Goal: Task Accomplishment & Management: Use online tool/utility

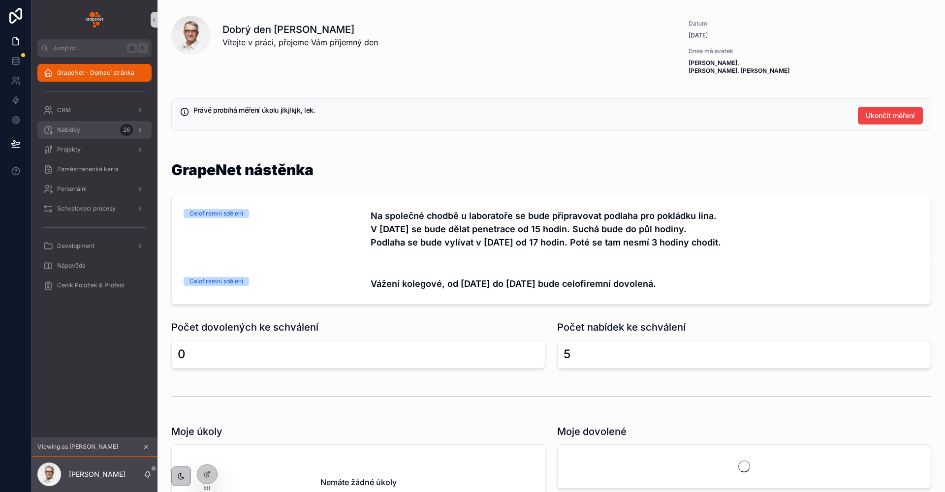
click at [94, 124] on div "Nabídky 26" at bounding box center [94, 130] width 102 height 16
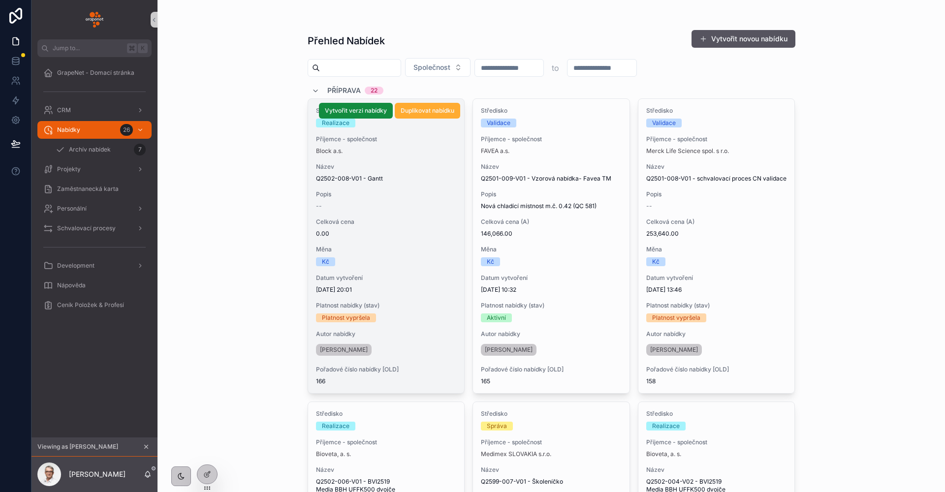
click at [376, 230] on span "0.00" at bounding box center [386, 234] width 141 height 8
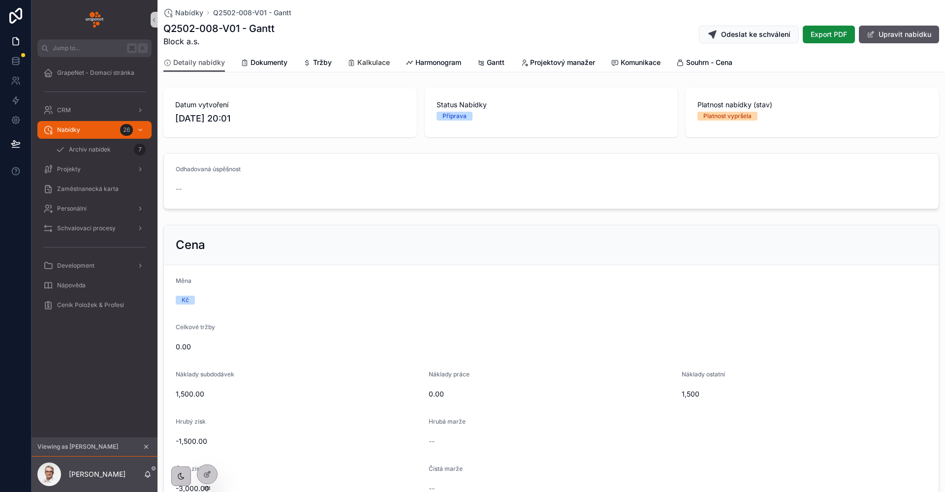
click at [385, 65] on span "Kalkulace" at bounding box center [373, 63] width 32 height 10
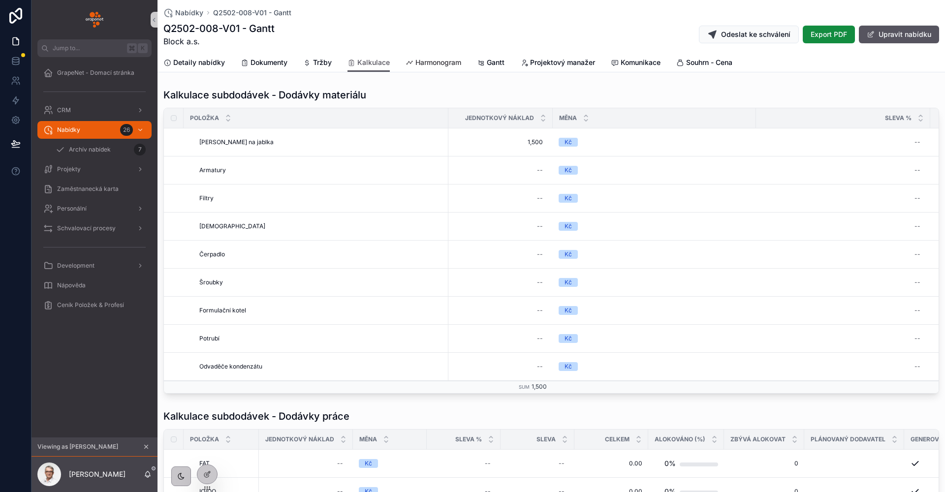
click at [422, 70] on link "Harmonogram" at bounding box center [434, 64] width 56 height 20
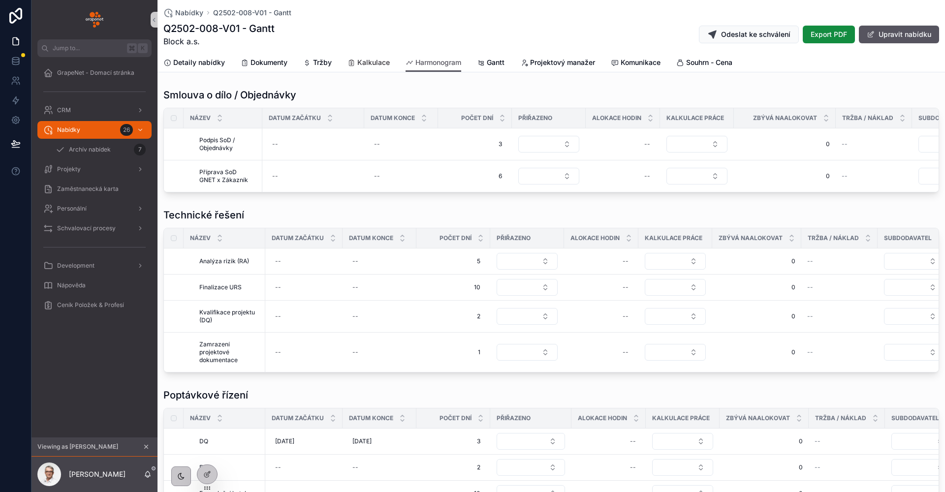
click at [368, 55] on link "Kalkulace" at bounding box center [369, 64] width 42 height 20
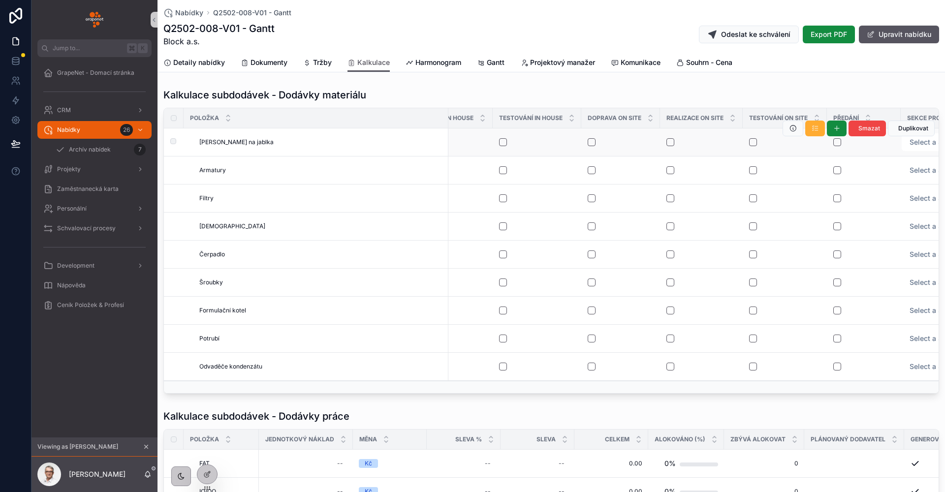
scroll to position [0, 1526]
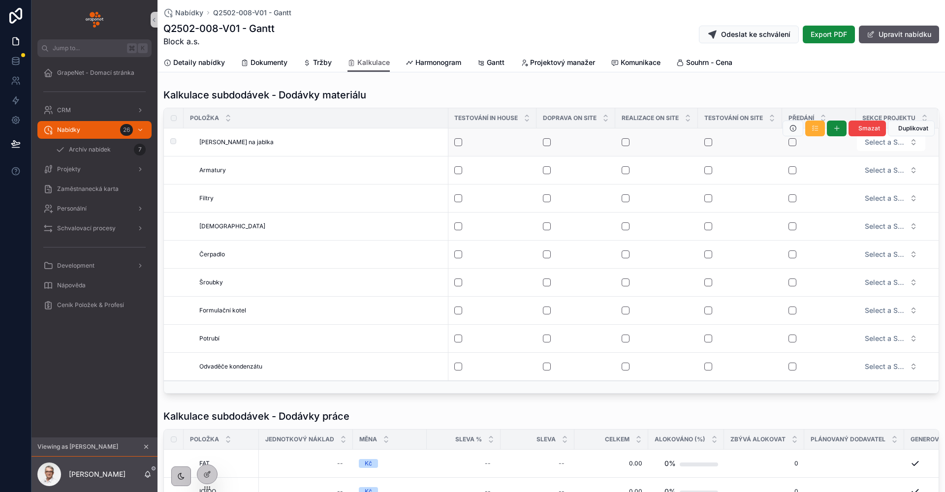
click at [873, 151] on form "Select a Sekce projektu" at bounding box center [891, 142] width 69 height 19
click at [875, 146] on span "Select a Sekce projektu" at bounding box center [885, 142] width 41 height 10
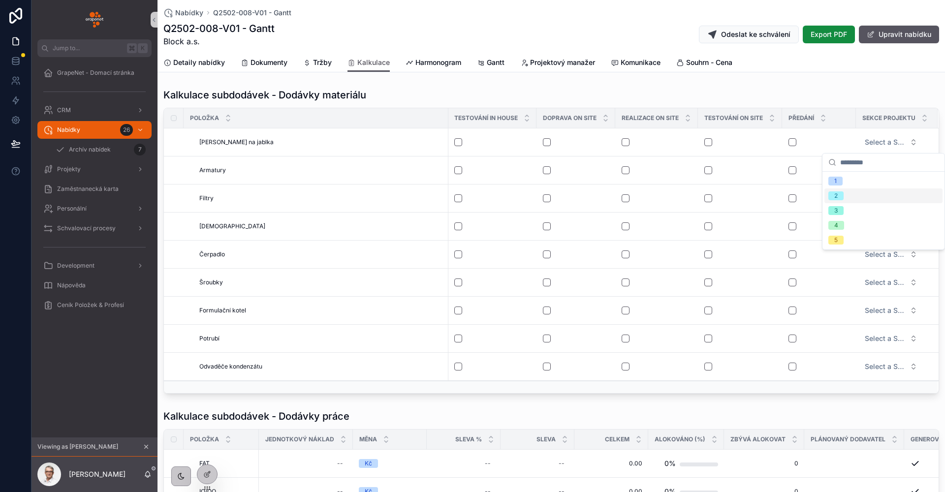
click at [866, 189] on div "2" at bounding box center [884, 196] width 118 height 15
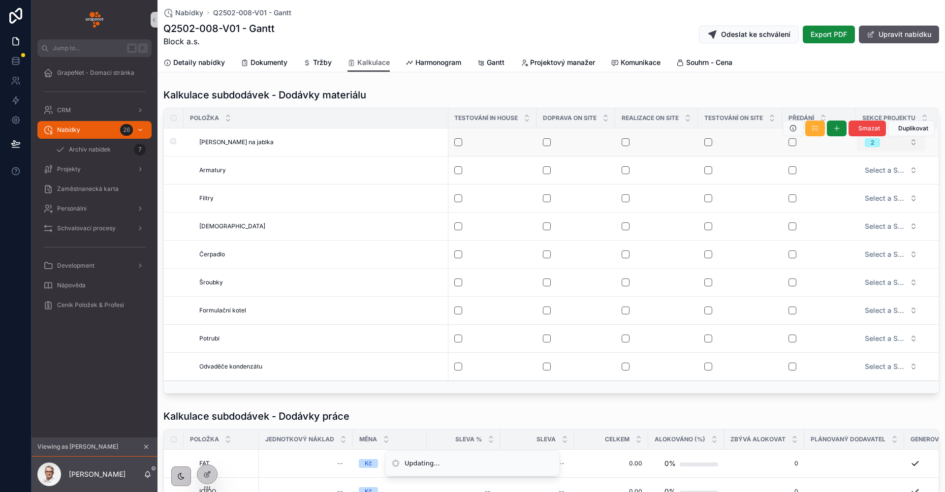
click at [880, 146] on button "2" at bounding box center [891, 142] width 68 height 18
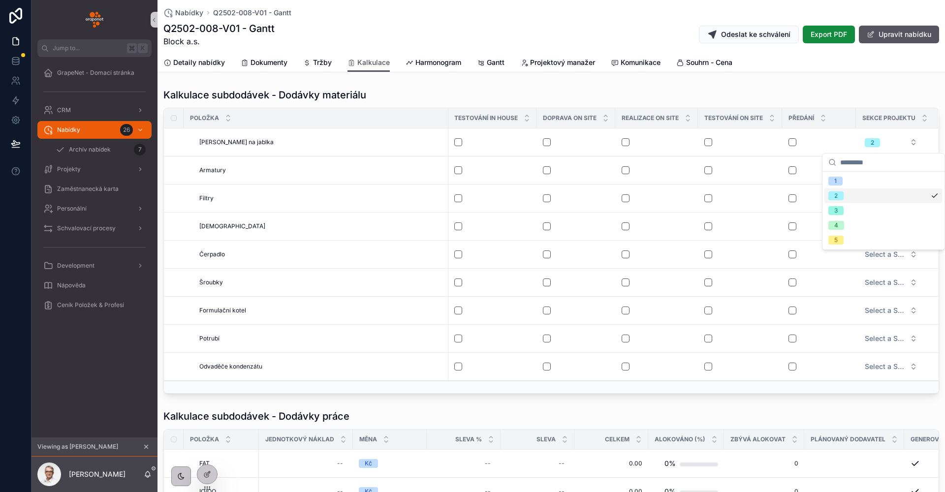
click at [864, 193] on div "2" at bounding box center [884, 196] width 118 height 15
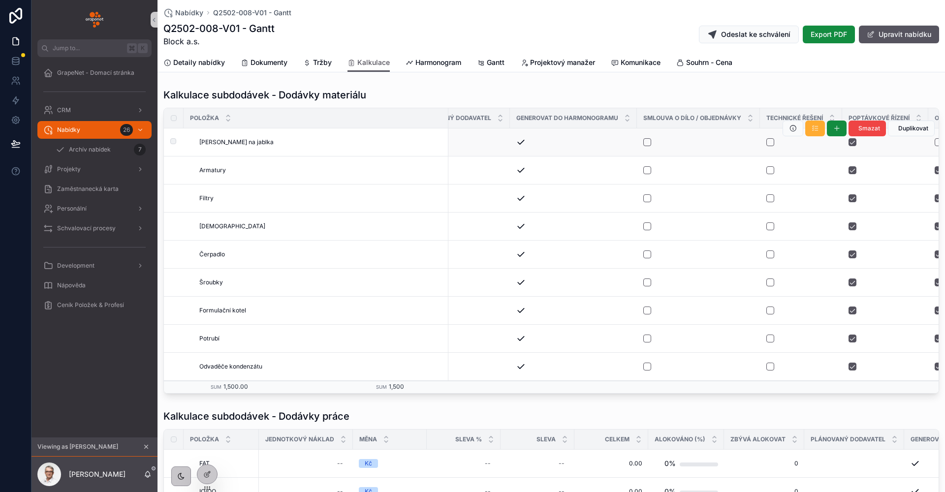
scroll to position [0, 758]
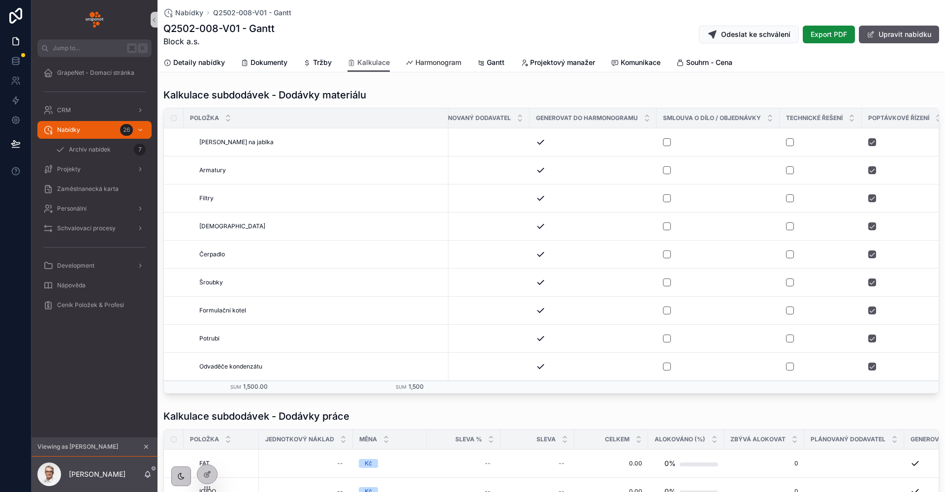
click at [444, 67] on link "Harmonogram" at bounding box center [434, 64] width 56 height 20
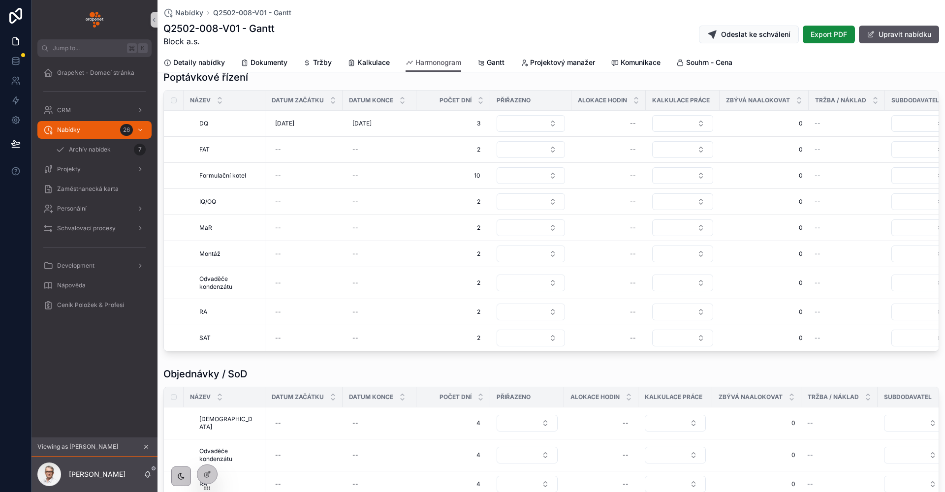
scroll to position [295, 0]
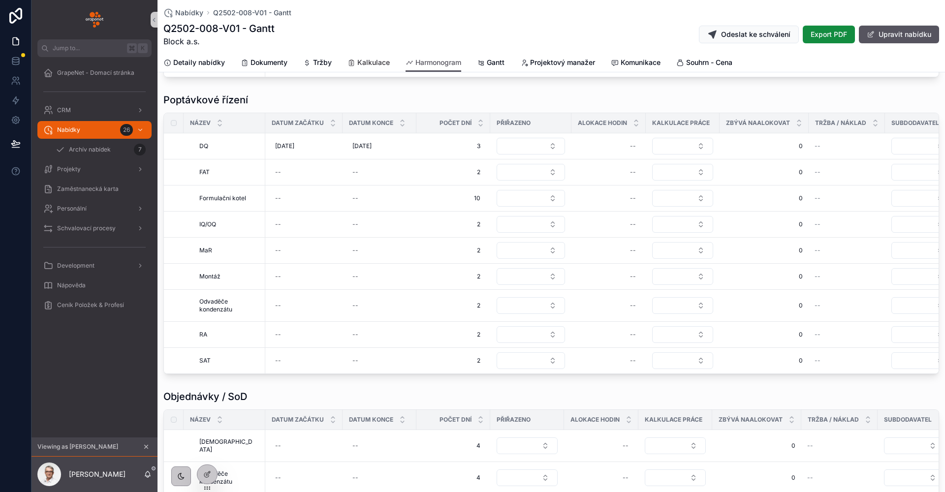
click at [370, 60] on span "Kalkulace" at bounding box center [373, 63] width 32 height 10
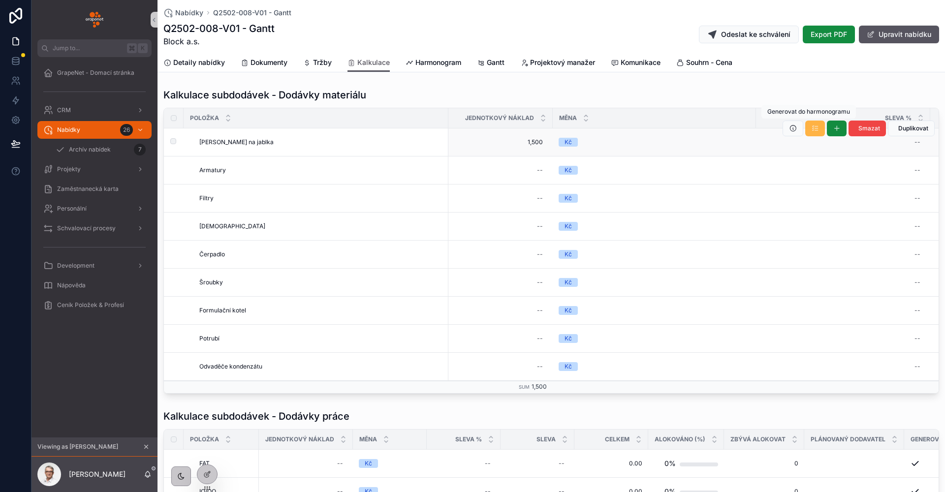
click at [811, 132] on span "scrollable content" at bounding box center [815, 129] width 8 height 8
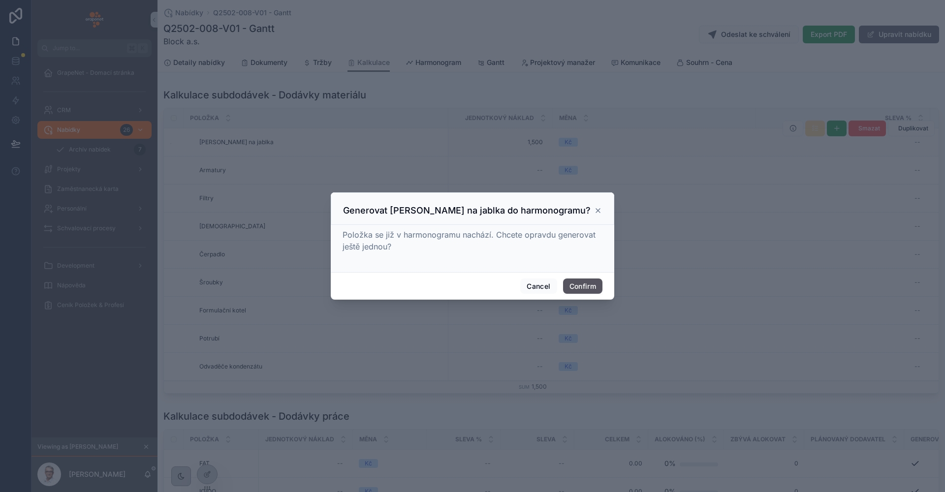
click at [597, 209] on icon at bounding box center [598, 211] width 4 height 4
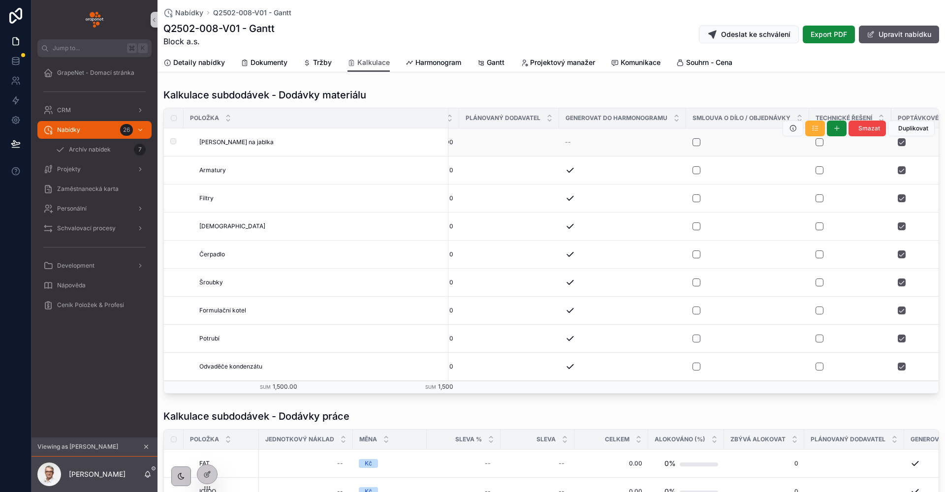
scroll to position [0, 827]
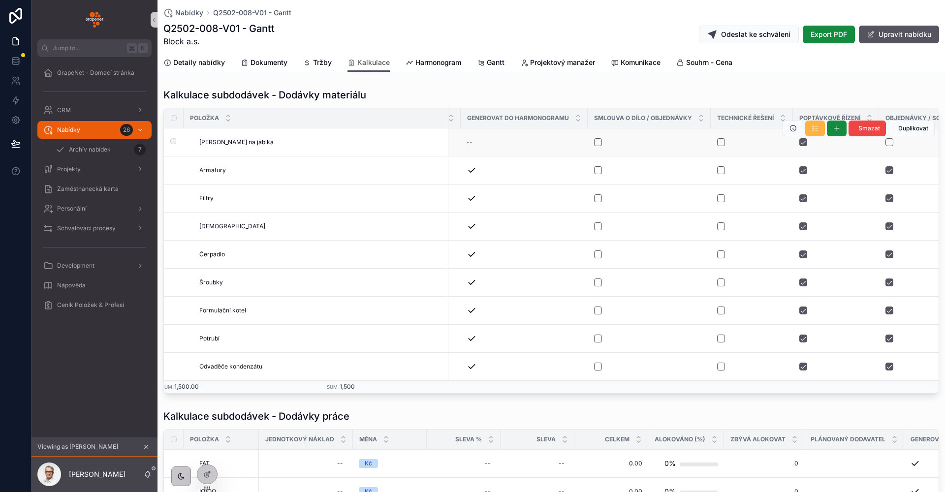
click at [811, 131] on icon "scrollable content" at bounding box center [815, 129] width 8 height 8
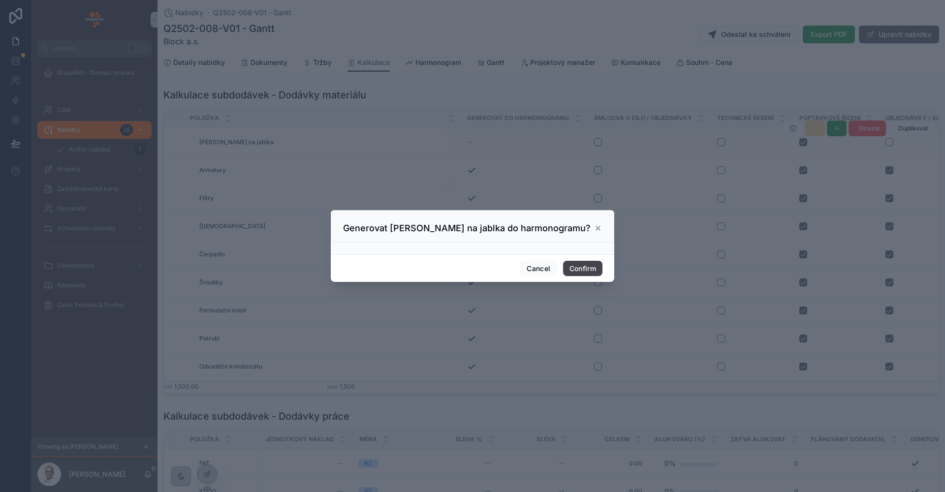
click at [575, 274] on button "Confirm" at bounding box center [582, 269] width 39 height 16
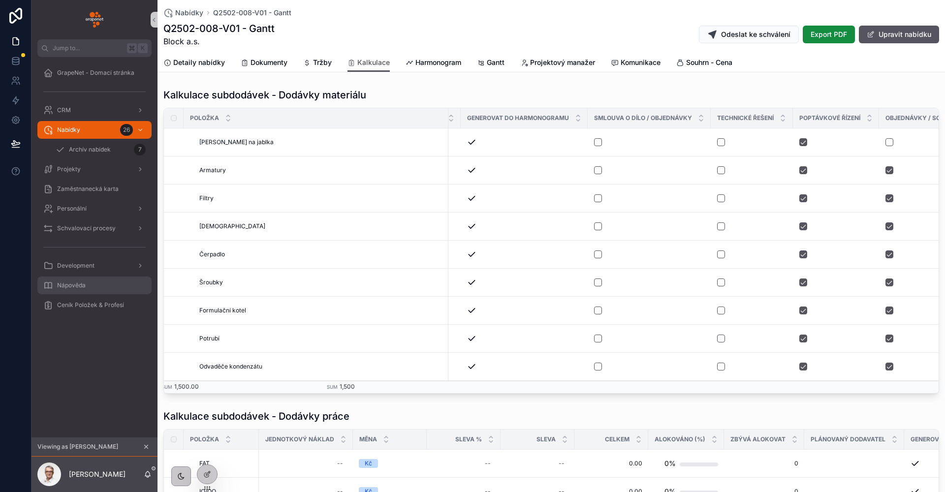
click at [87, 277] on link "Nápověda" at bounding box center [94, 286] width 114 height 18
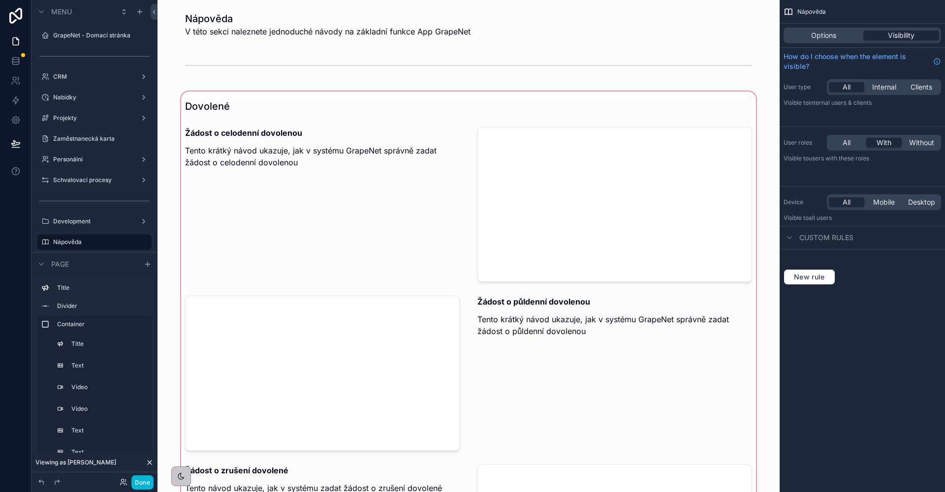
click at [338, 132] on div "scrollable content" at bounding box center [468, 444] width 607 height 709
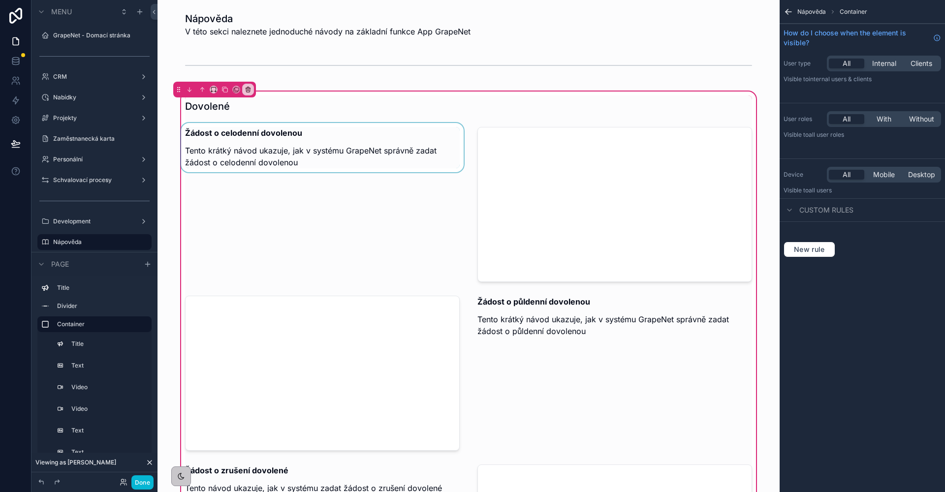
click at [322, 144] on div "scrollable content" at bounding box center [322, 204] width 287 height 163
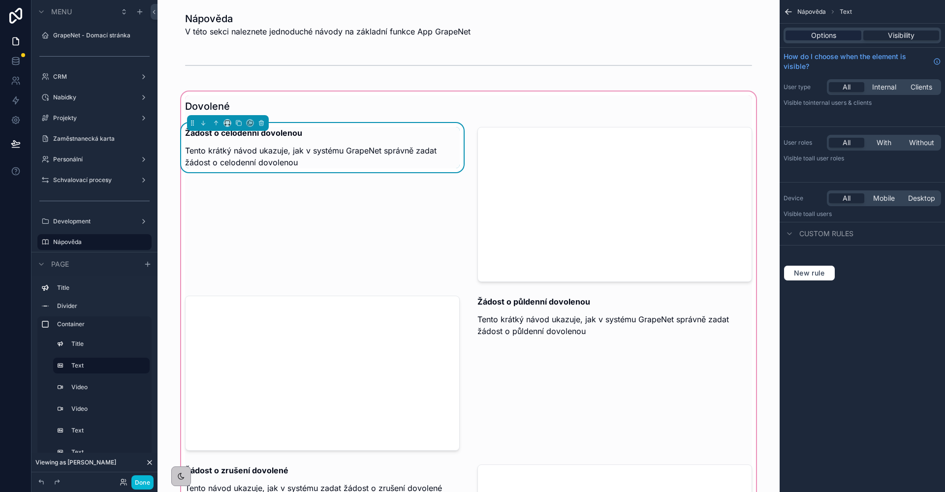
click at [832, 31] on span "Options" at bounding box center [823, 36] width 25 height 10
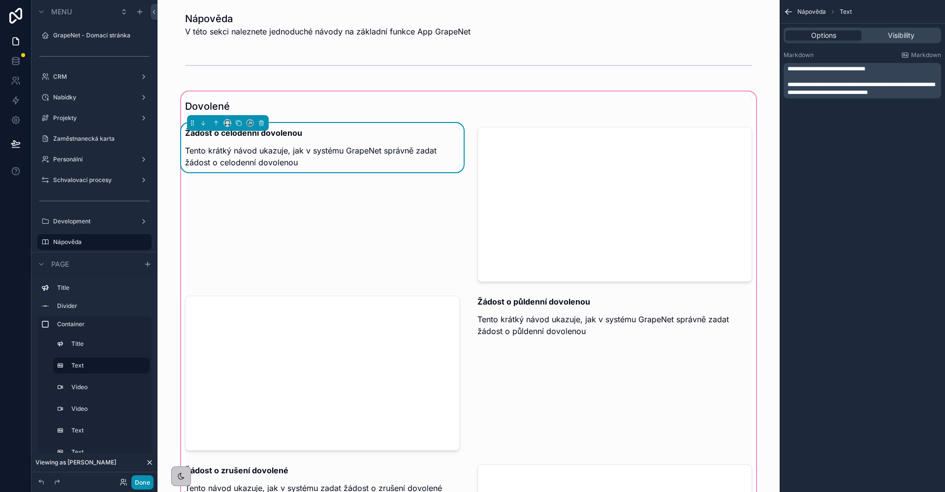
click at [133, 484] on button "Done" at bounding box center [142, 483] width 22 height 14
